Goal: Find contact information: Find contact information

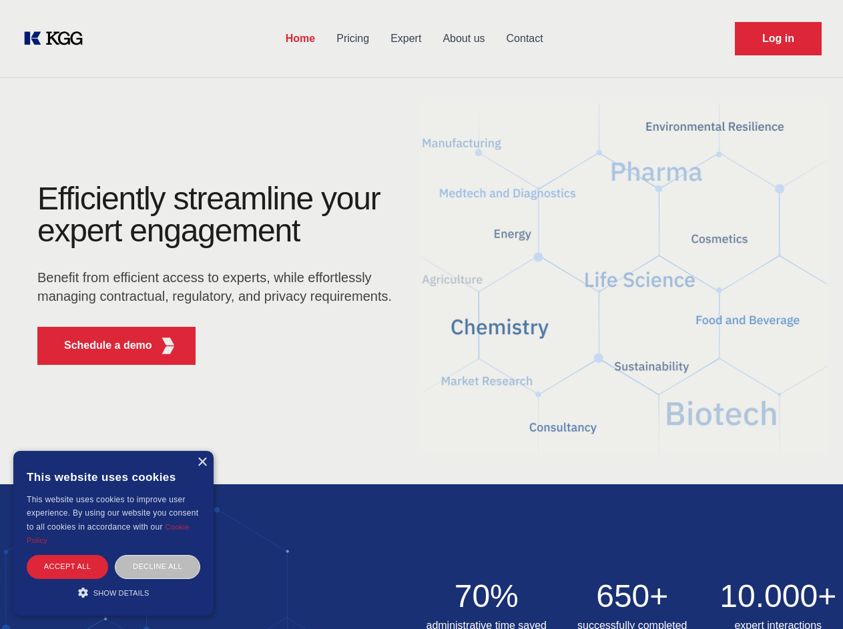
click at [421, 314] on div "Efficiently streamline your expert engagement Benefit from efficient access to …" at bounding box center [219, 279] width 406 height 193
click at [100, 346] on p "Schedule a demo" at bounding box center [108, 346] width 88 height 16
click at [202, 463] on div "× This website uses cookies This website uses cookies to improve user experienc…" at bounding box center [113, 533] width 200 height 165
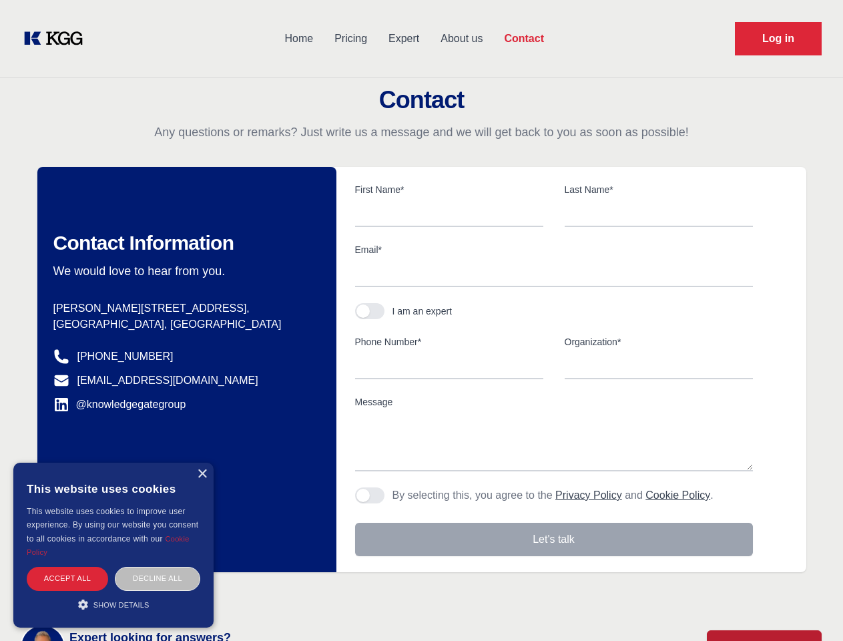
click at [67, 567] on div "Accept all" at bounding box center [67, 578] width 81 height 23
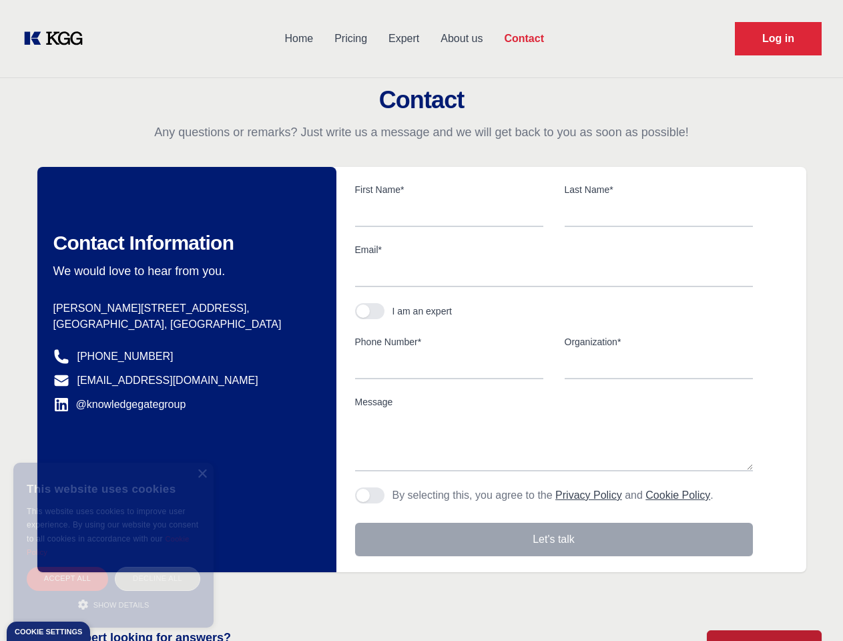
click at [158, 567] on div "Decline all" at bounding box center [157, 578] width 85 height 23
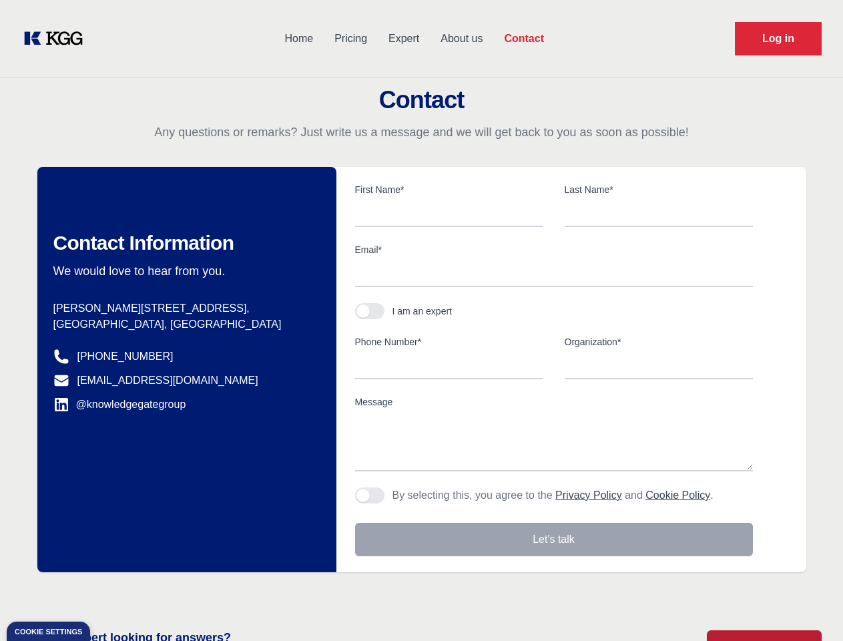
click at [113, 593] on main "Contact Any questions or remarks? Just write us a message and we will get back …" at bounding box center [421, 347] width 843 height 695
